Goal: Answer question/provide support: Share knowledge or assist other users

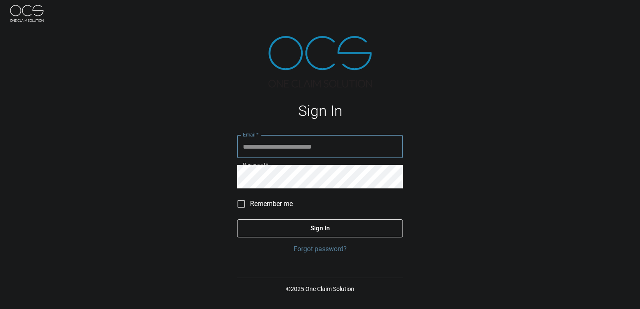
type input "**********"
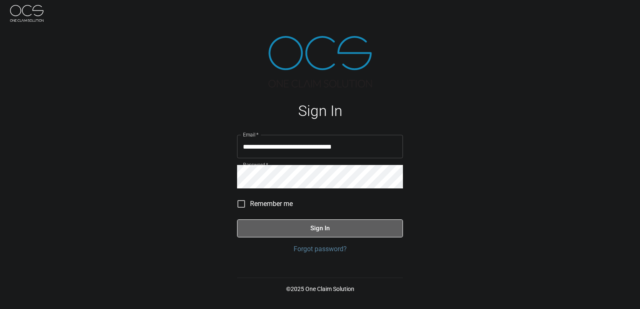
click at [297, 229] on button "Sign In" at bounding box center [320, 229] width 166 height 18
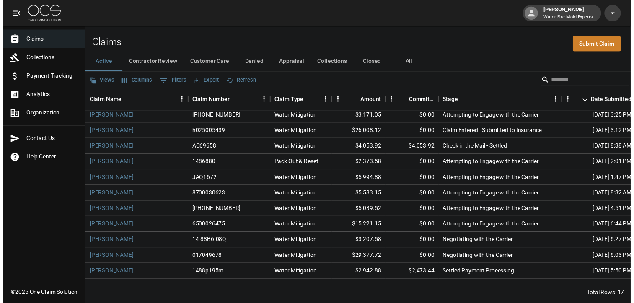
scroll to position [102, 0]
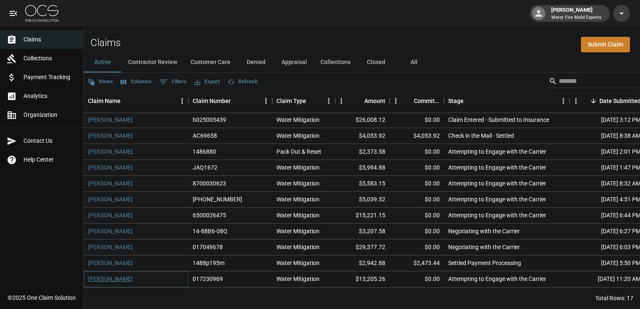
click at [117, 275] on link "[PERSON_NAME]" at bounding box center [110, 279] width 45 height 8
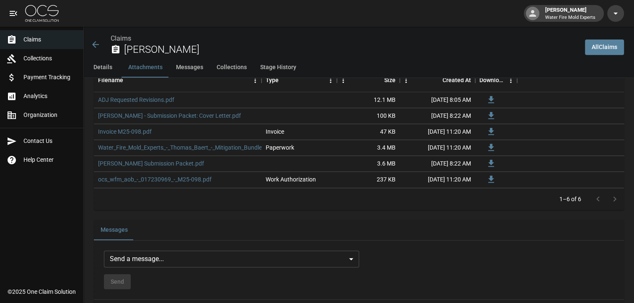
scroll to position [587, 0]
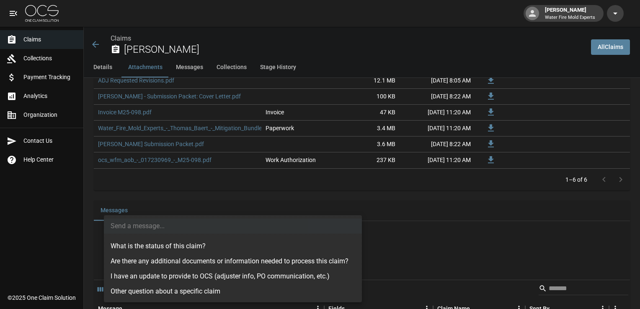
click at [163, 241] on body "[PERSON_NAME] Water Fire Mold Experts Claims Collections Payment Tracking Analy…" at bounding box center [320, 87] width 640 height 1348
click at [165, 247] on li "What is the status of this claim?" at bounding box center [233, 246] width 258 height 15
type input "**********"
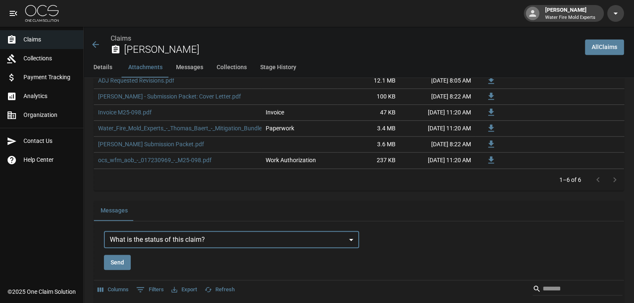
click at [117, 264] on button "Send" at bounding box center [117, 263] width 27 height 16
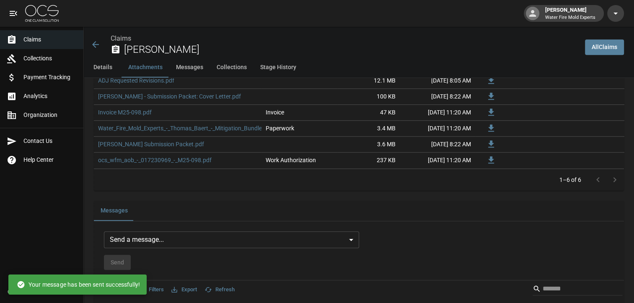
click at [598, 46] on link "All Claims" at bounding box center [604, 47] width 39 height 16
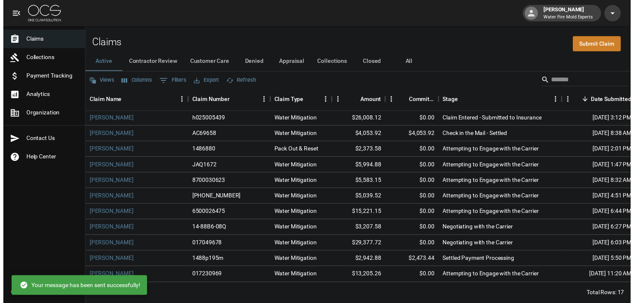
scroll to position [102, 0]
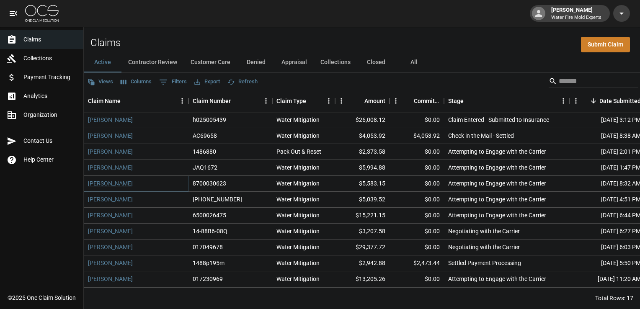
click at [100, 179] on link "[PERSON_NAME]" at bounding box center [110, 183] width 45 height 8
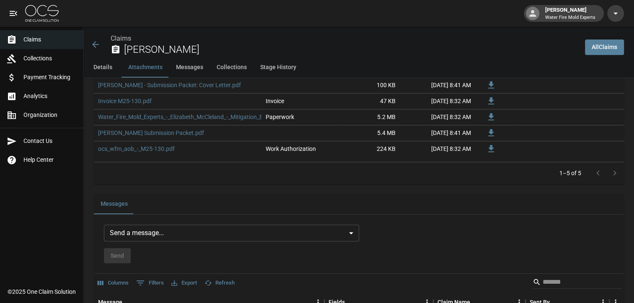
scroll to position [587, 0]
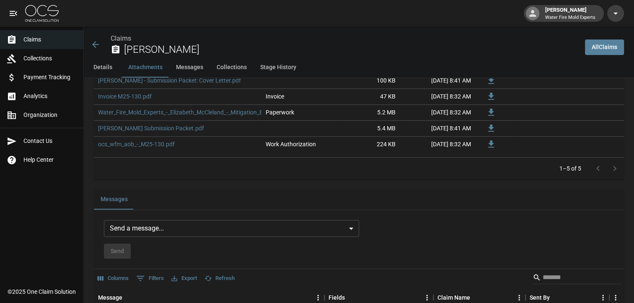
click at [137, 229] on body "[PERSON_NAME] Water Fire Mold Experts Claims Collections Payment Tracking Analy…" at bounding box center [317, 81] width 634 height 1337
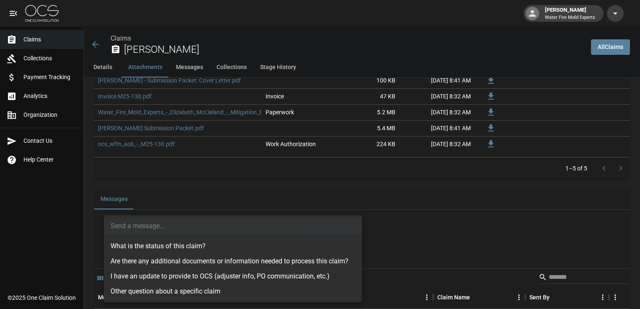
click at [131, 249] on li "What is the status of this claim?" at bounding box center [233, 246] width 258 height 15
type input "**********"
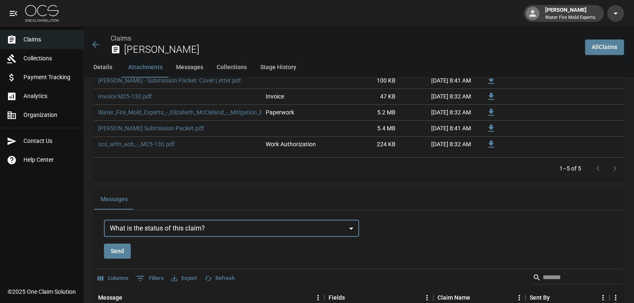
click at [121, 247] on button "Send" at bounding box center [117, 252] width 27 height 16
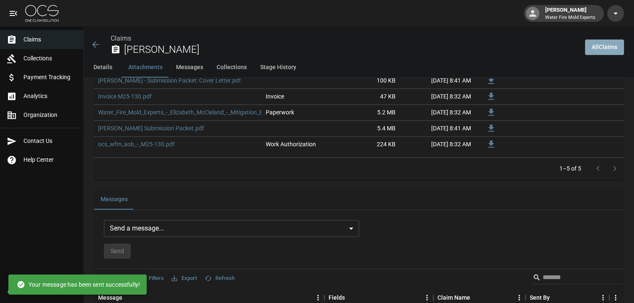
click at [596, 47] on link "All Claims" at bounding box center [604, 47] width 39 height 16
